Goal: Transaction & Acquisition: Purchase product/service

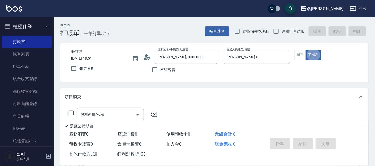
type button "false"
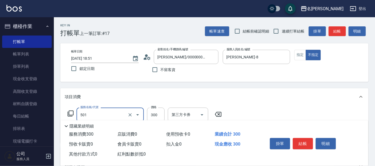
type input "洗髮(創意)(501)"
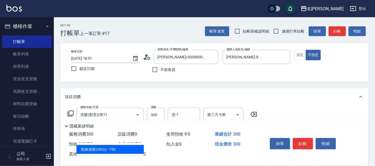
type input "303"
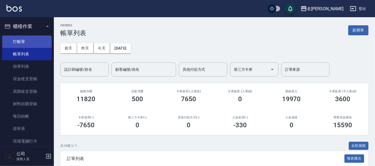
click at [29, 40] on link "打帳單" at bounding box center [27, 42] width 50 height 12
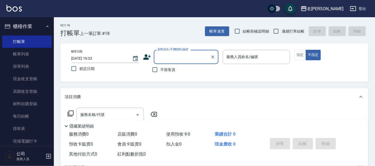
click at [182, 60] on input "顧客姓名/手機號碼/編號" at bounding box center [182, 56] width 52 height 9
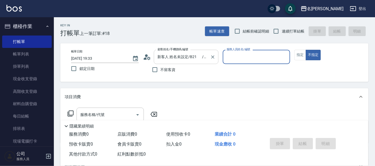
click at [195, 56] on input "新客人 姓名未設定/B21 /null" at bounding box center [182, 56] width 52 height 9
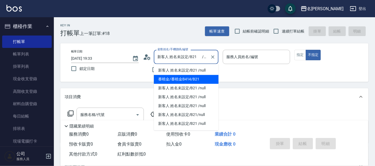
click at [190, 78] on li "番曉金/番曉金B414/B21" at bounding box center [186, 79] width 65 height 9
type input "番曉金/番曉金B414/B21"
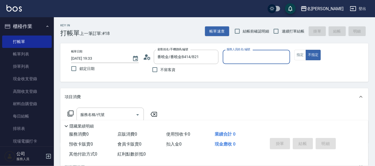
type input "美君-2"
click at [123, 115] on input "服務名稱/代號" at bounding box center [106, 114] width 54 height 9
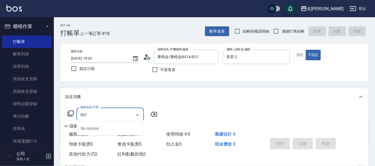
type input "507"
click at [72, 113] on icon at bounding box center [70, 114] width 6 height 6
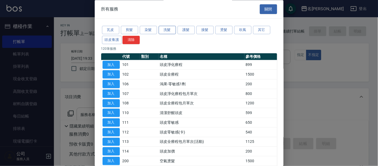
click at [168, 30] on button "洗髮" at bounding box center [167, 30] width 17 height 8
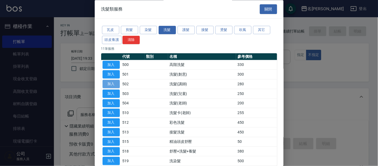
click at [113, 85] on button "加入" at bounding box center [110, 84] width 17 height 8
type input "洗髮(講師)(502)"
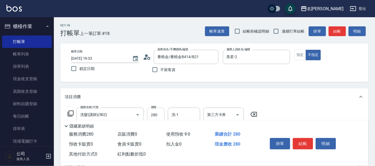
click at [154, 115] on input "280" at bounding box center [156, 115] width 18 height 15
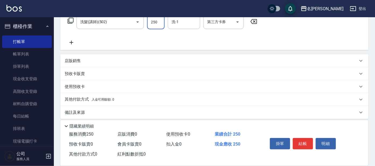
scroll to position [96, 0]
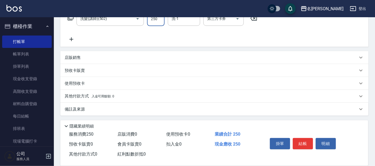
type input "250"
click at [69, 37] on icon at bounding box center [71, 39] width 13 height 6
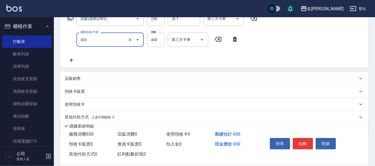
type input "剪髮C級設計師(303)"
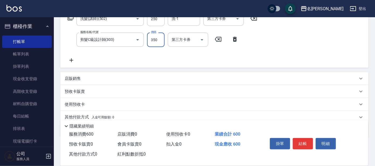
type input "350"
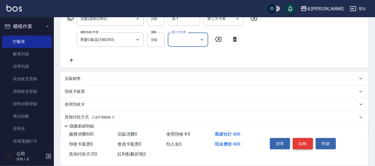
click at [298, 140] on button "結帳" at bounding box center [303, 143] width 20 height 11
